Goal: Navigation & Orientation: Find specific page/section

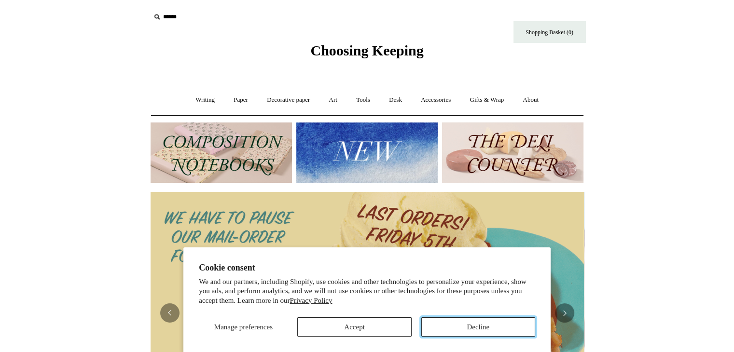
click at [455, 324] on button "Decline" at bounding box center [478, 327] width 114 height 19
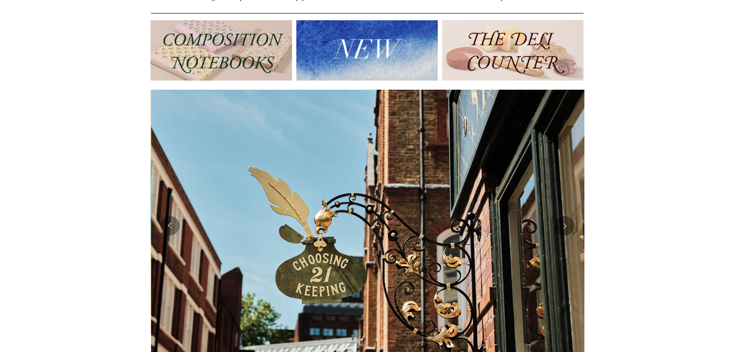
scroll to position [0, 433]
click at [169, 231] on button "Previous" at bounding box center [169, 225] width 19 height 19
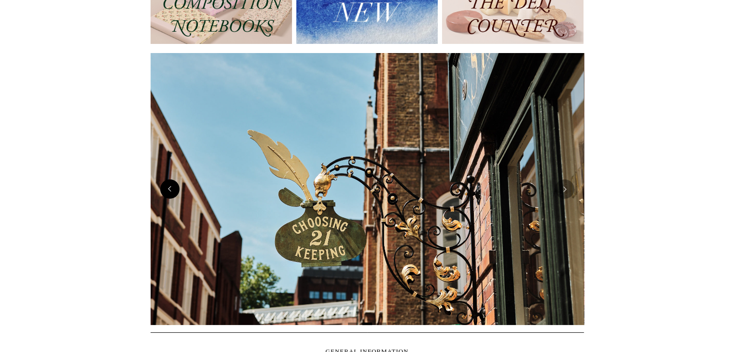
click at [169, 192] on button "Previous" at bounding box center [169, 189] width 19 height 19
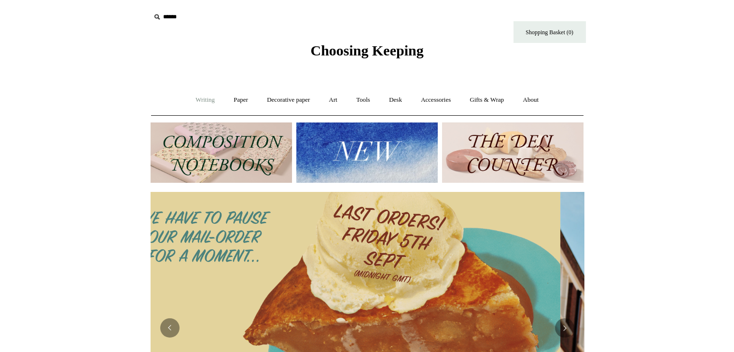
scroll to position [0, 0]
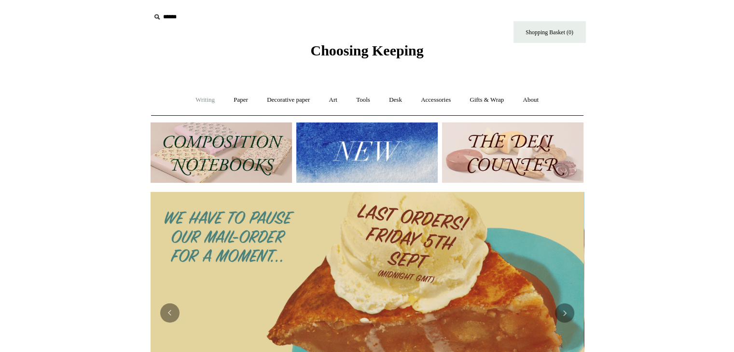
click at [202, 101] on link "Writing +" at bounding box center [205, 100] width 37 height 26
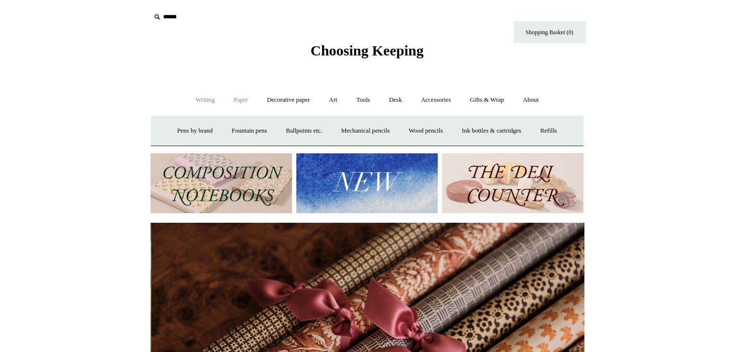
scroll to position [0, 867]
click at [237, 101] on link "Paper +" at bounding box center [241, 100] width 32 height 26
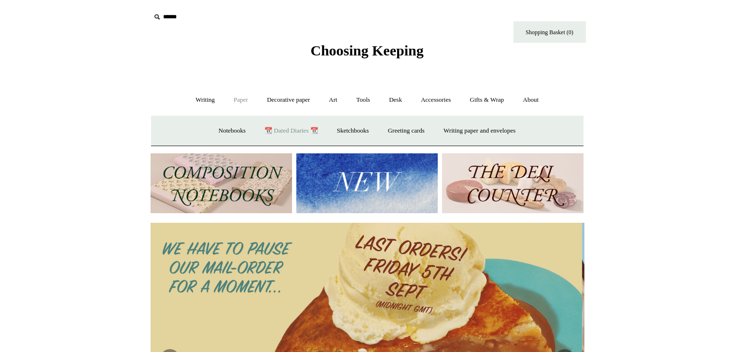
scroll to position [0, 0]
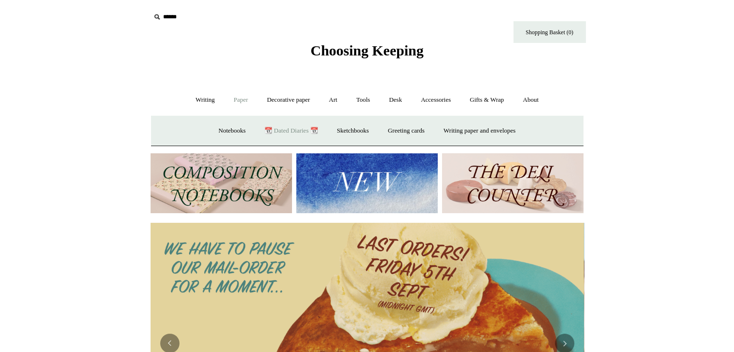
click at [286, 128] on link "📆 Dated Diaries 📆" at bounding box center [291, 131] width 70 height 26
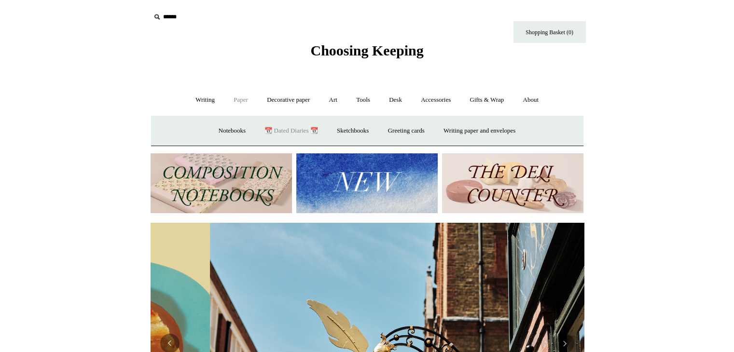
scroll to position [0, 433]
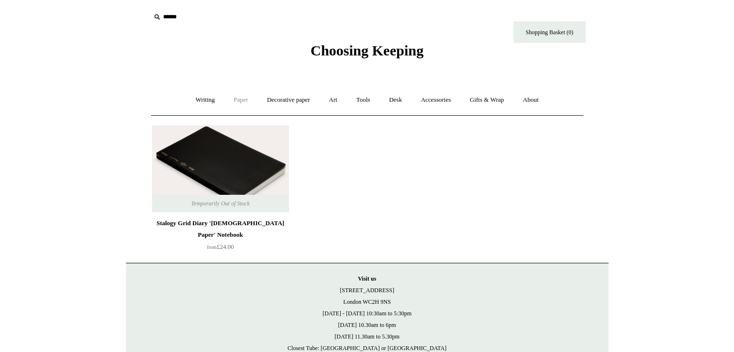
click at [237, 102] on link "Paper +" at bounding box center [241, 100] width 32 height 26
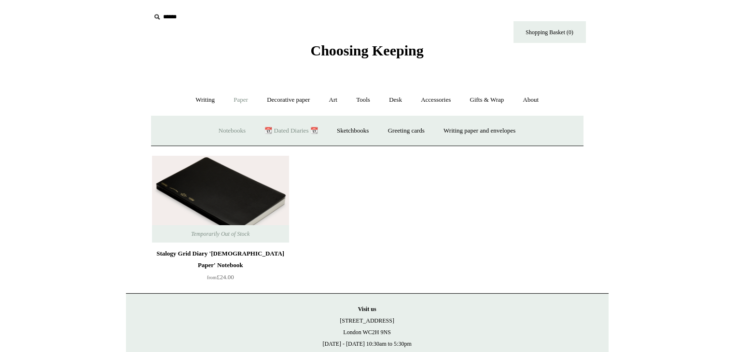
click at [227, 131] on link "Notebooks +" at bounding box center [232, 131] width 44 height 26
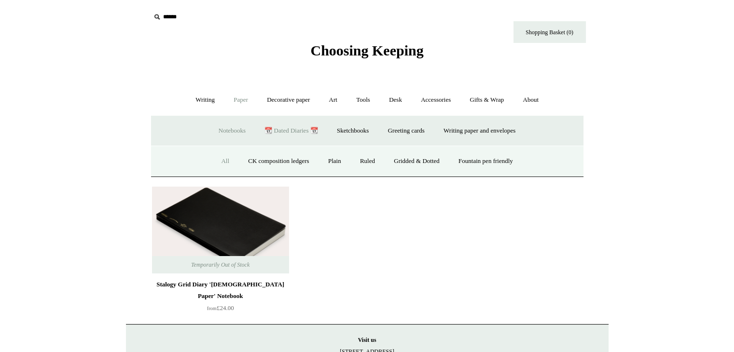
click at [217, 162] on link "All" at bounding box center [225, 162] width 26 height 26
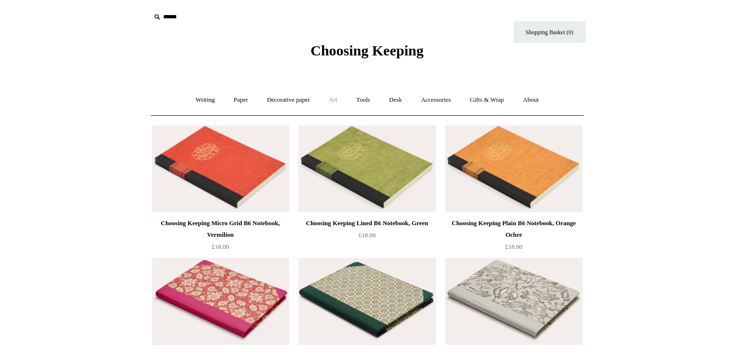
click at [337, 95] on link "Art +" at bounding box center [333, 100] width 26 height 26
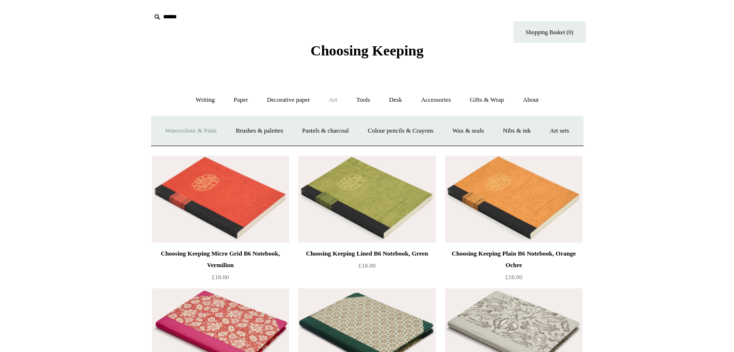
click at [222, 131] on link "Watercolour & Paint" at bounding box center [190, 131] width 69 height 26
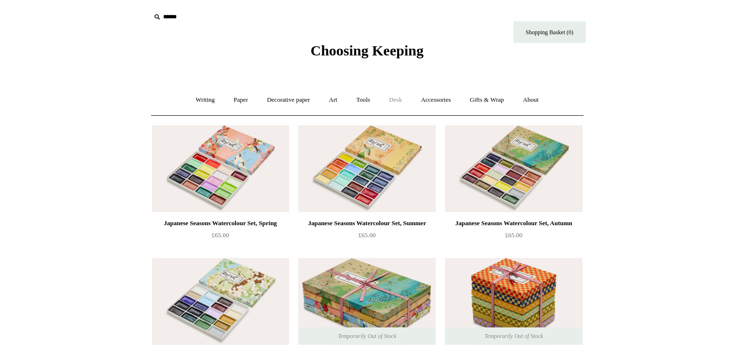
click at [394, 103] on link "Desk +" at bounding box center [395, 100] width 30 height 26
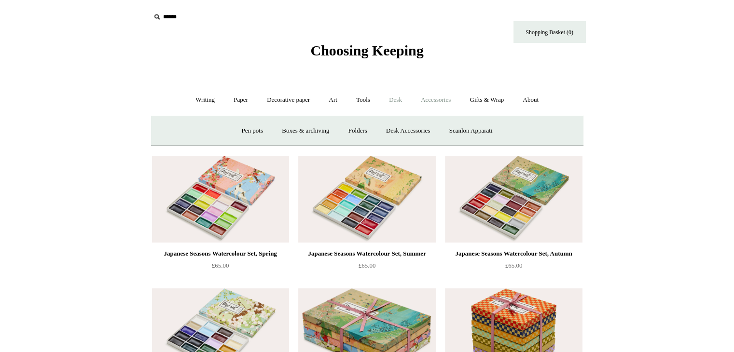
click at [442, 101] on link "Accessories +" at bounding box center [435, 100] width 47 height 26
